Goal: Navigation & Orientation: Understand site structure

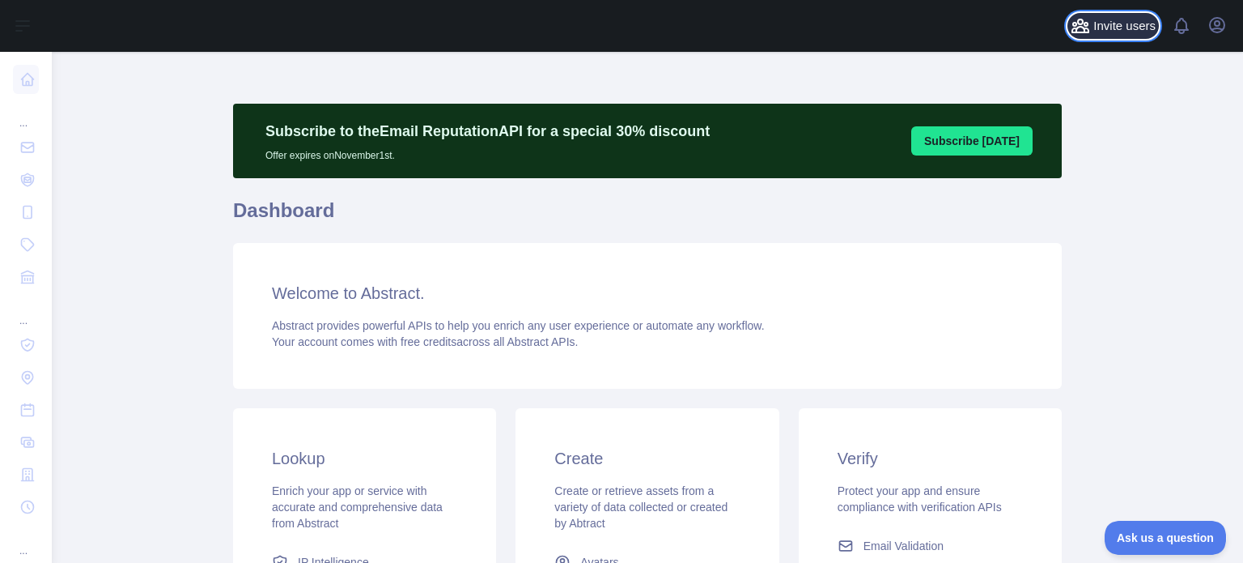
click at [1095, 24] on button "Invite users" at bounding box center [1113, 26] width 91 height 26
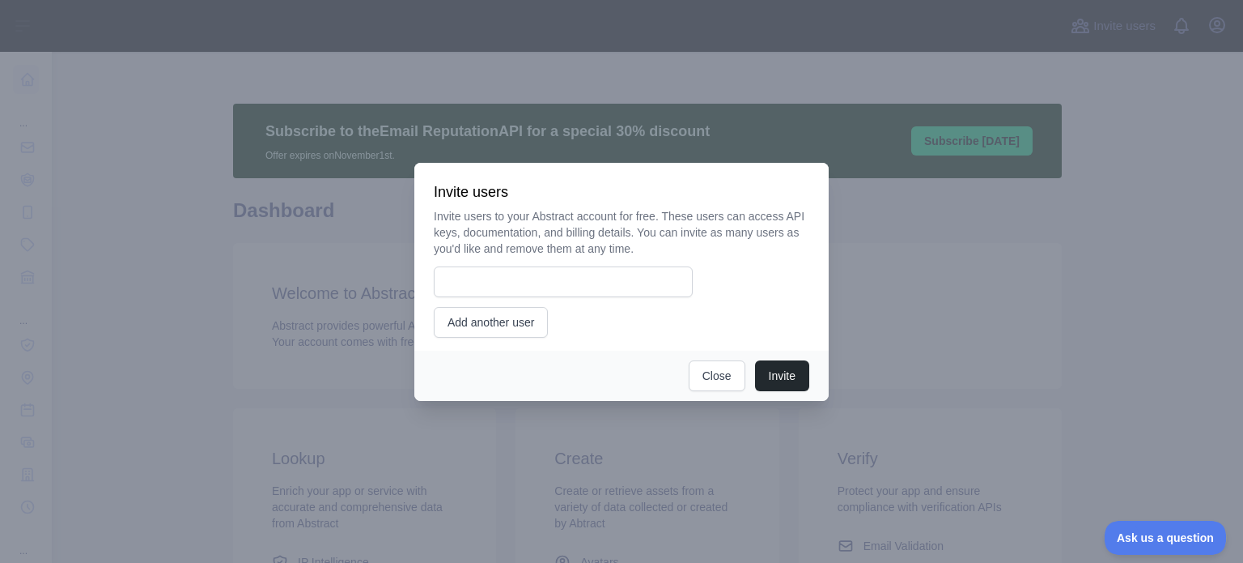
click at [1228, 35] on div at bounding box center [621, 281] width 1243 height 563
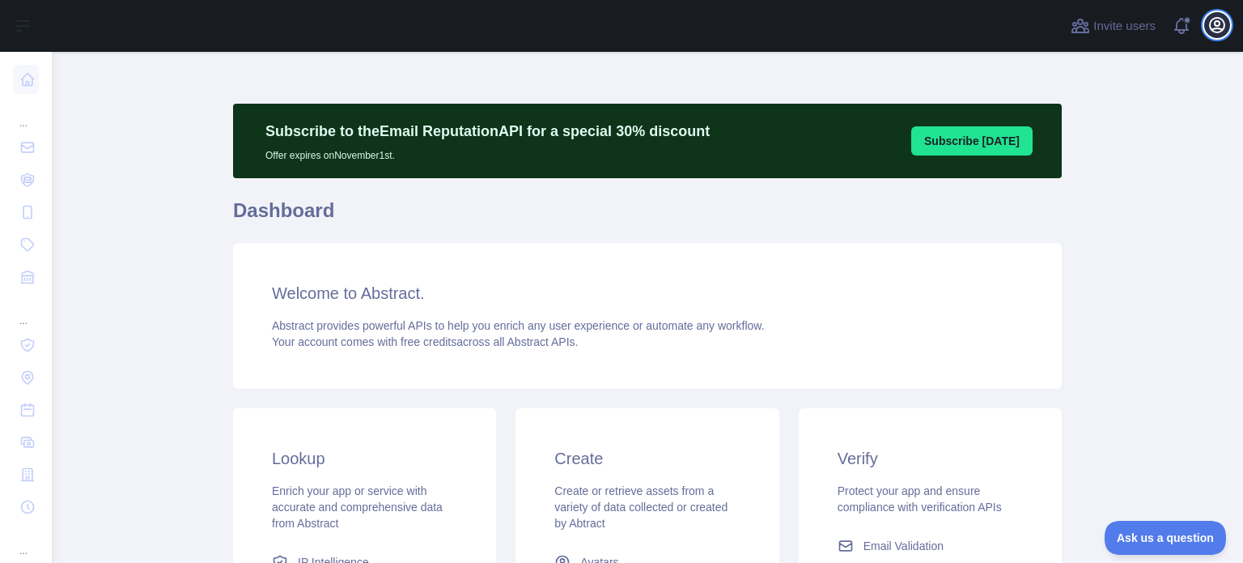
click at [1223, 25] on icon "button" at bounding box center [1217, 24] width 19 height 19
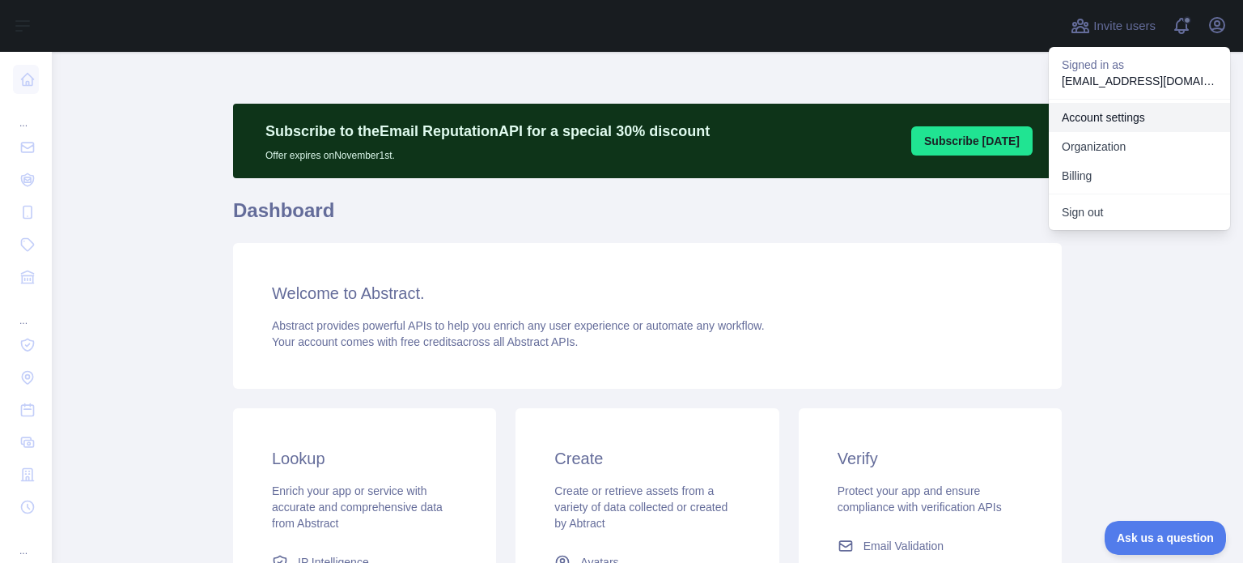
click at [1119, 115] on link "Account settings" at bounding box center [1139, 117] width 181 height 29
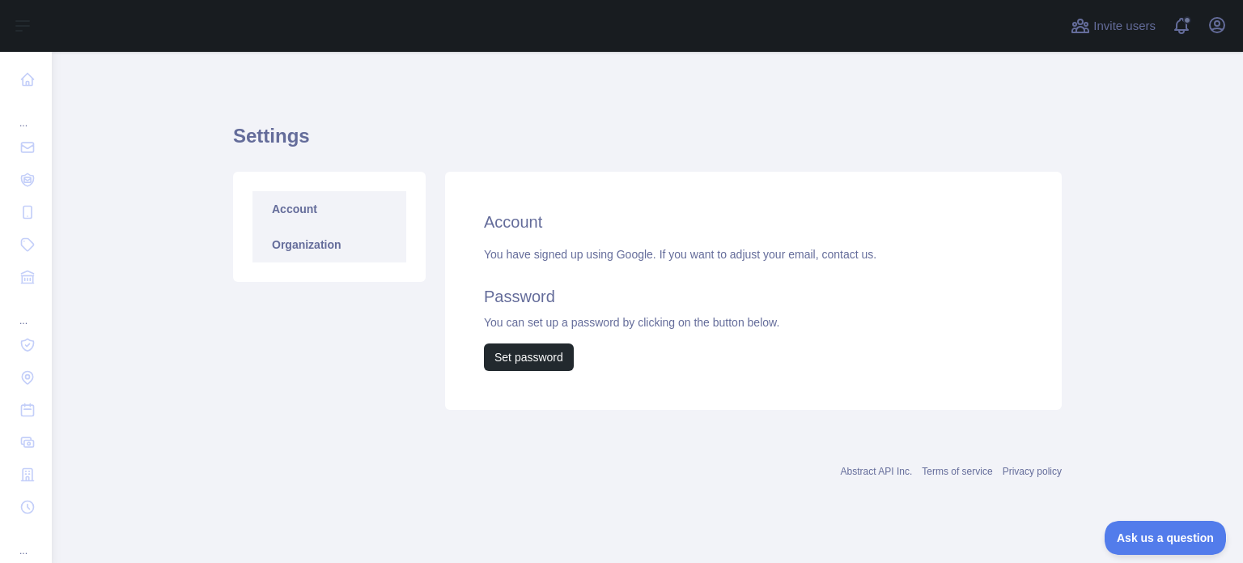
click at [346, 240] on link "Organization" at bounding box center [330, 245] width 154 height 36
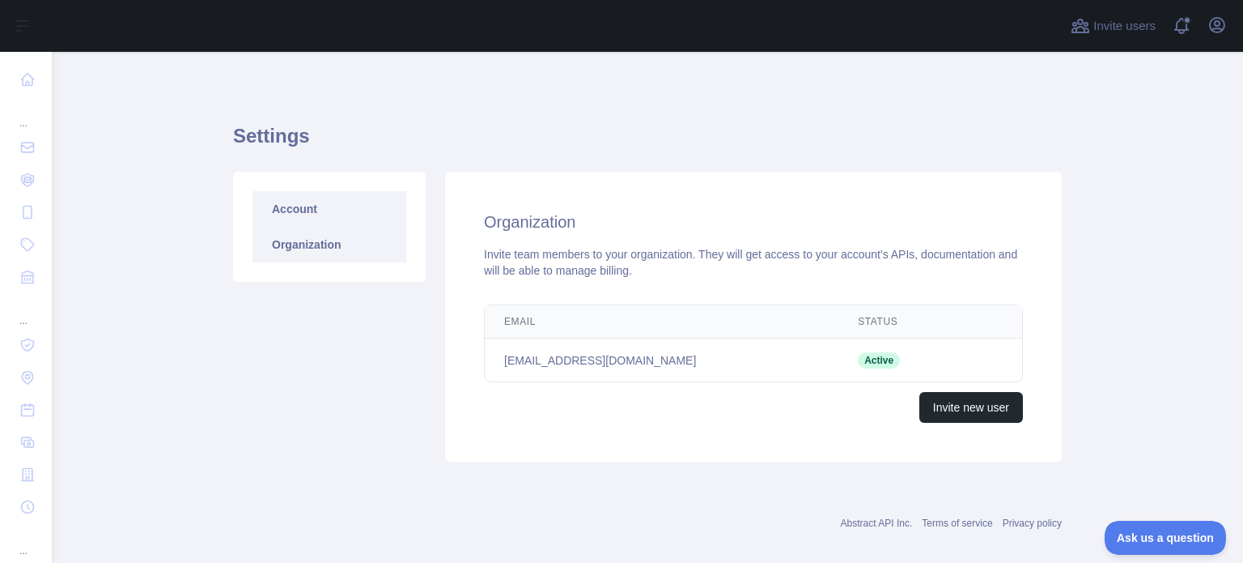
click at [346, 218] on link "Account" at bounding box center [330, 209] width 154 height 36
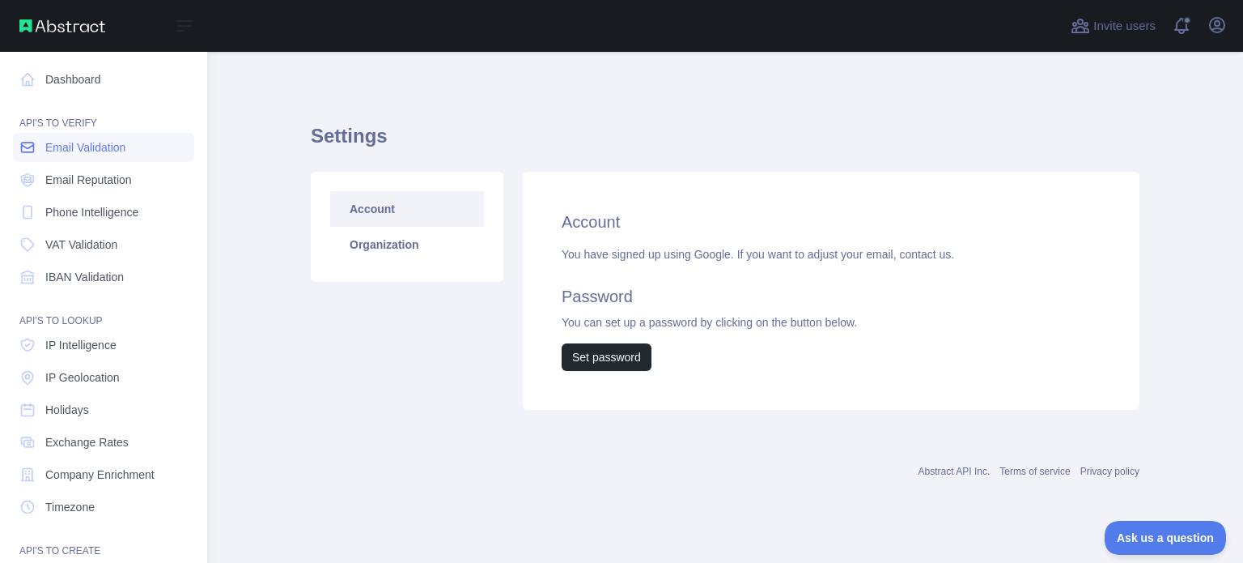
click at [83, 151] on span "Email Validation" at bounding box center [85, 147] width 80 height 16
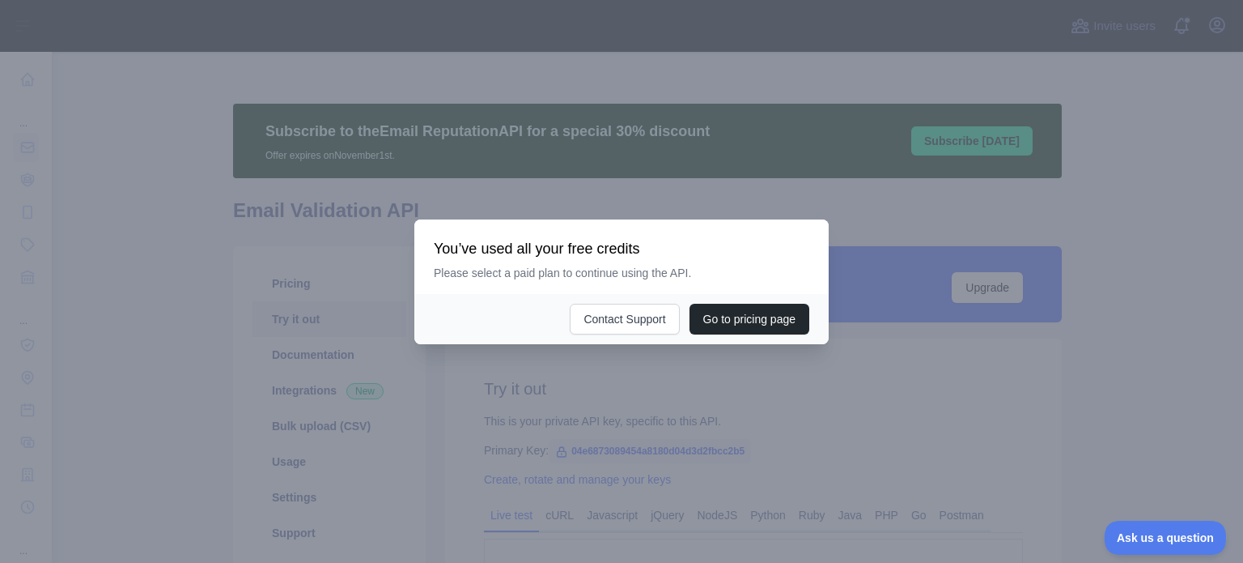
click at [853, 385] on div at bounding box center [621, 281] width 1243 height 563
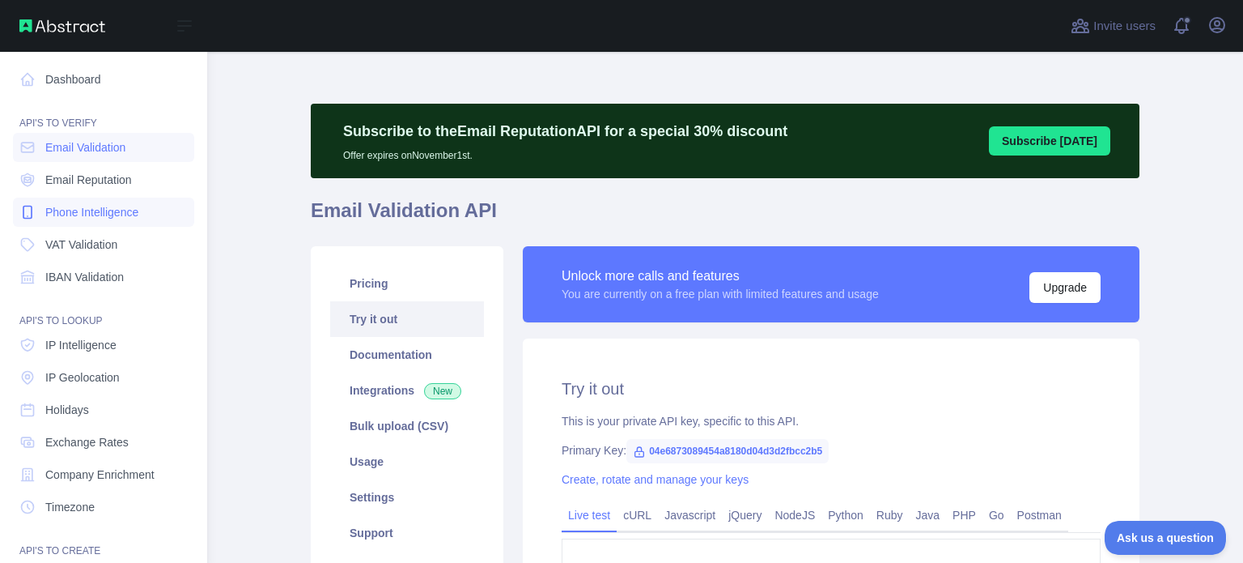
click at [87, 226] on link "Phone Intelligence" at bounding box center [103, 212] width 181 height 29
click at [83, 252] on span "VAT Validation" at bounding box center [81, 244] width 72 height 16
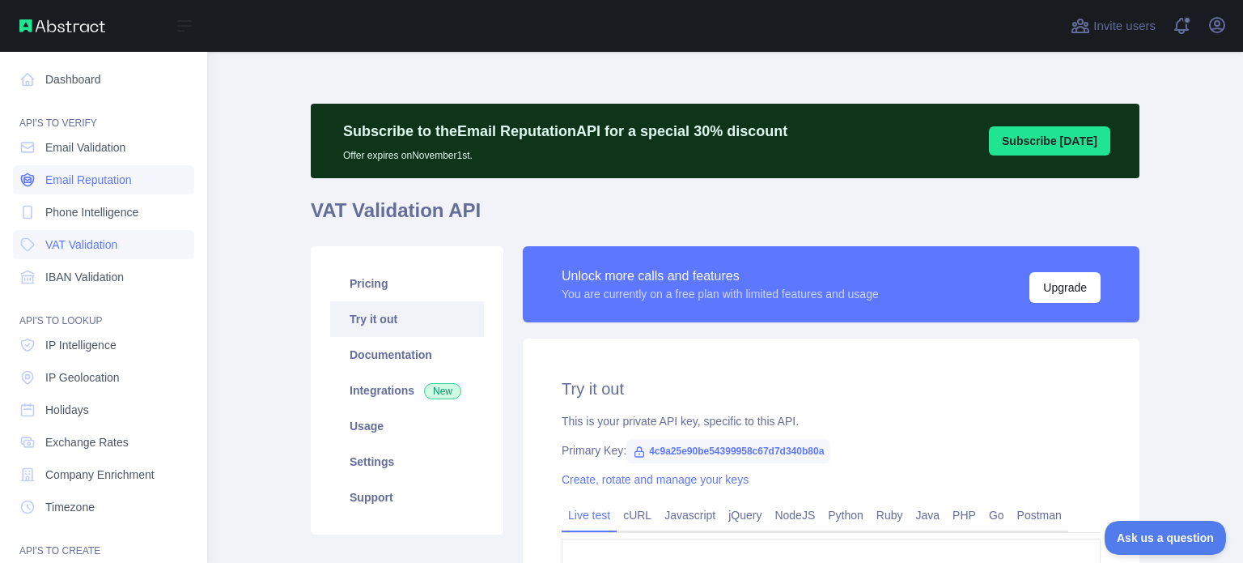
click at [75, 178] on span "Email Reputation" at bounding box center [88, 180] width 87 height 16
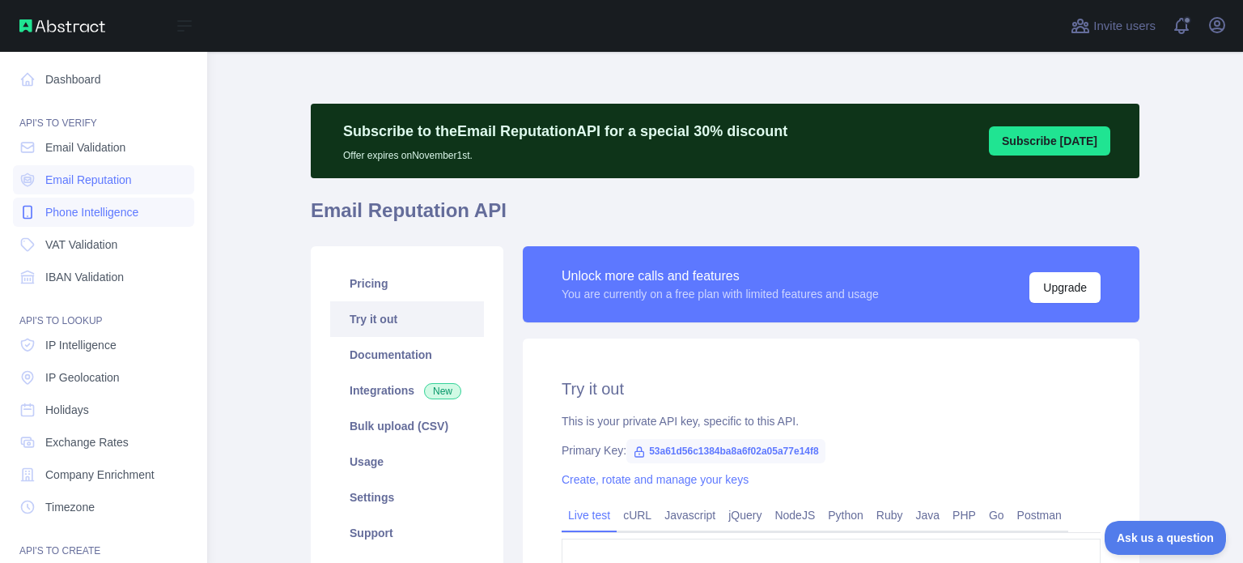
click at [80, 208] on span "Phone Intelligence" at bounding box center [91, 212] width 93 height 16
click at [94, 159] on link "Email Validation" at bounding box center [103, 147] width 181 height 29
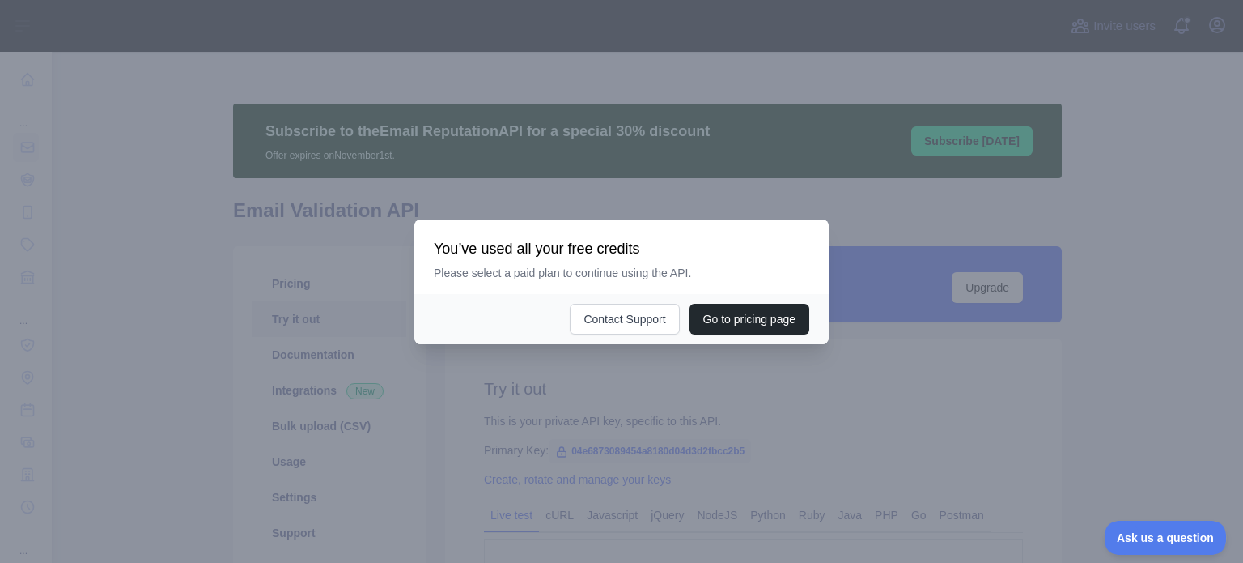
click at [722, 362] on div at bounding box center [621, 281] width 1243 height 563
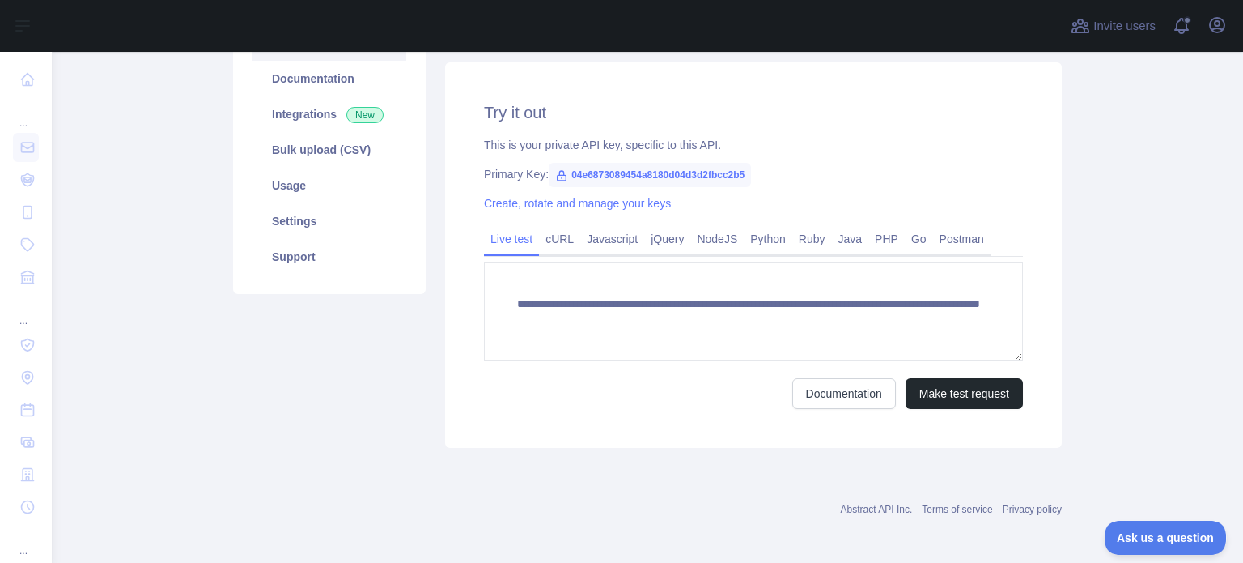
scroll to position [279, 0]
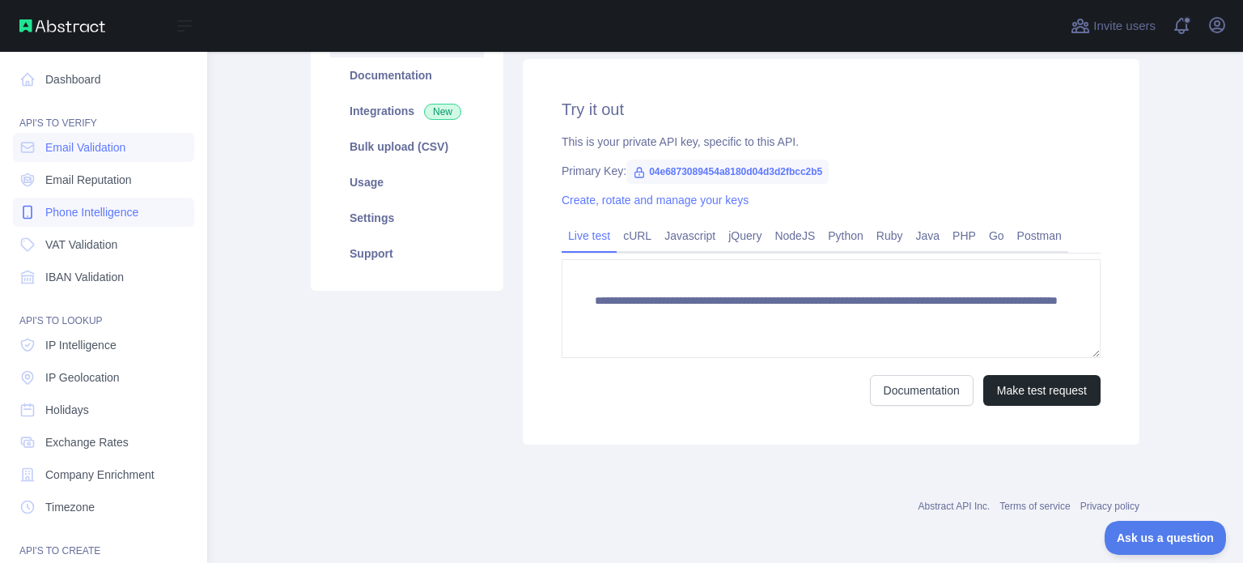
click at [96, 219] on span "Phone Intelligence" at bounding box center [91, 212] width 93 height 16
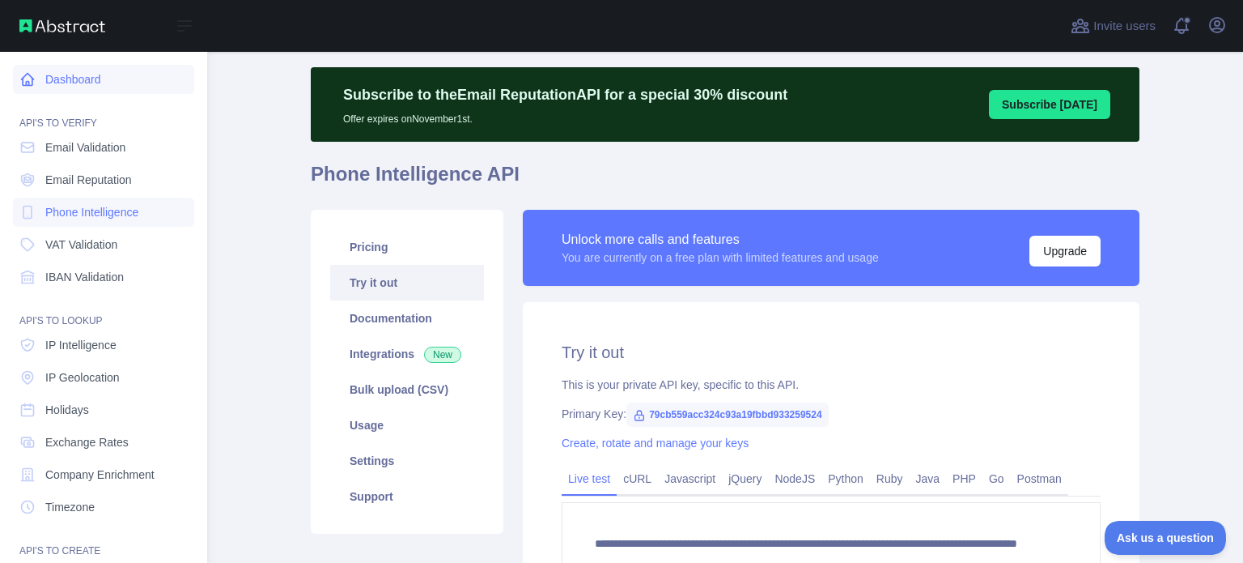
click at [47, 80] on link "Dashboard" at bounding box center [103, 79] width 181 height 29
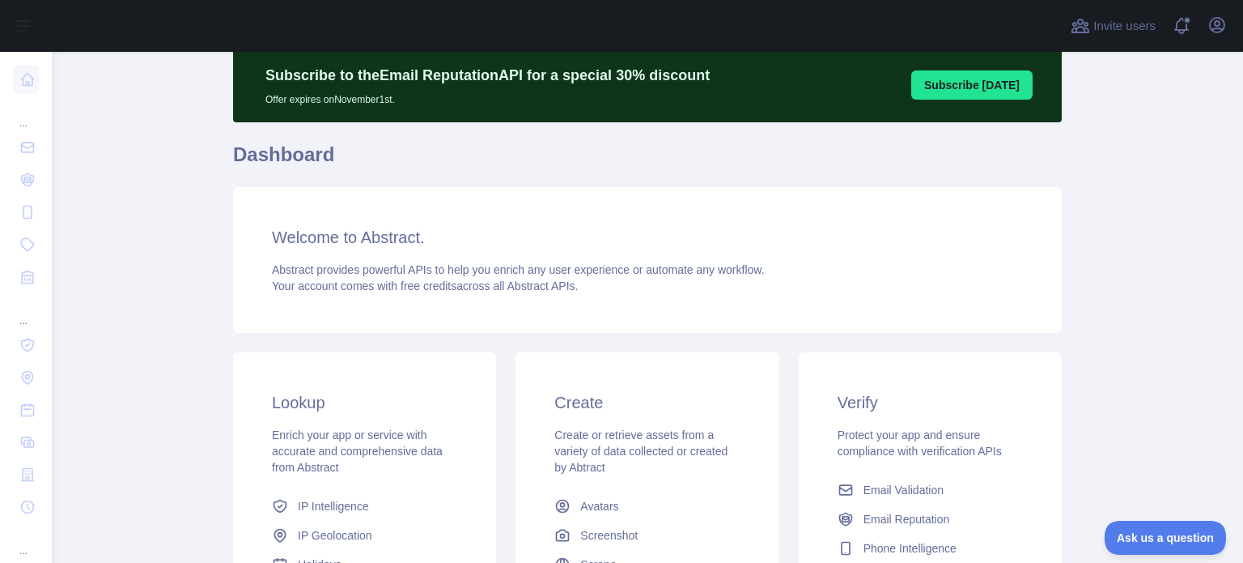
scroll to position [36, 0]
